Goal: Task Accomplishment & Management: Manage account settings

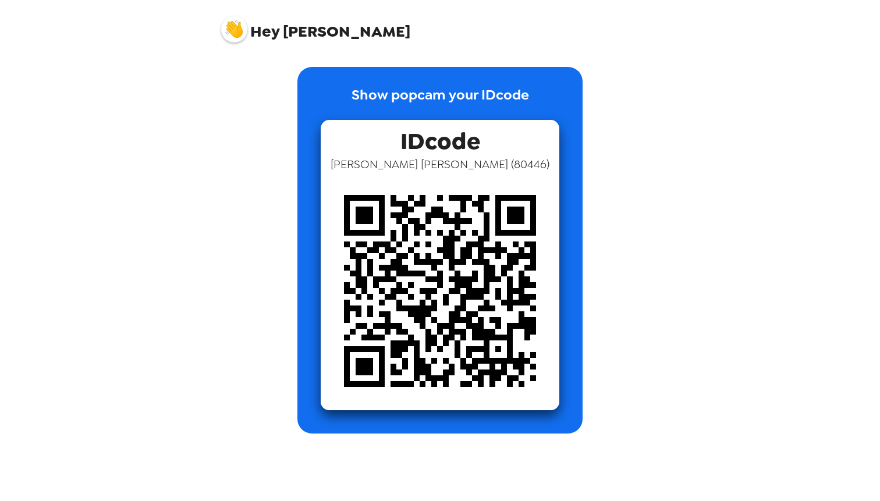
click at [244, 33] on img at bounding box center [234, 29] width 26 height 26
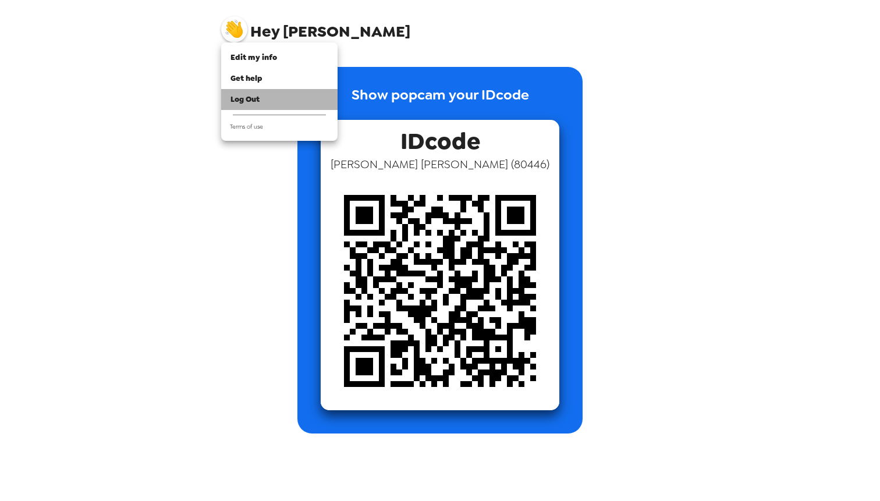
click at [247, 103] on span "Log Out" at bounding box center [245, 99] width 29 height 10
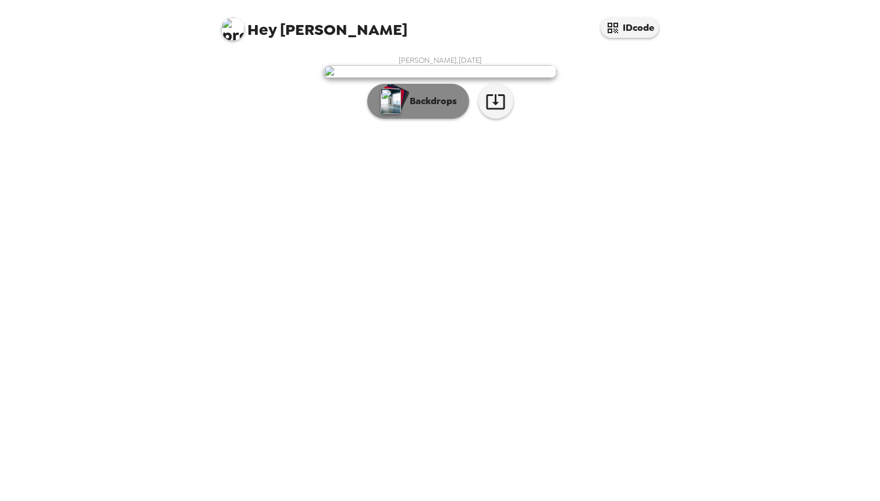
click at [404, 108] on p "Backdrops" at bounding box center [430, 101] width 53 height 14
